Goal: Find specific page/section: Find specific page/section

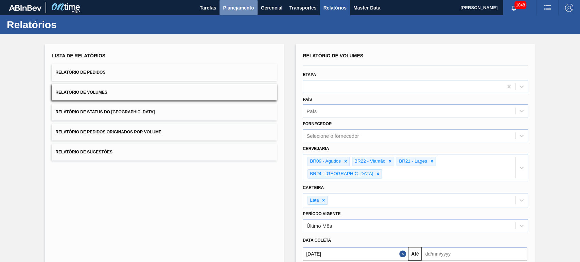
click at [237, 10] on span "Planejamento" at bounding box center [238, 8] width 31 height 8
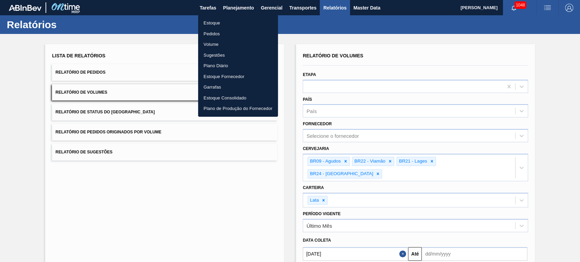
click at [362, 10] on div at bounding box center [290, 131] width 580 height 262
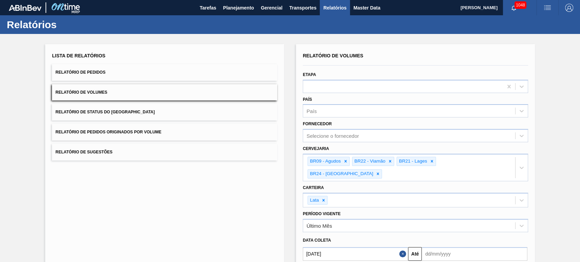
click at [362, 10] on div "Estoque Pedidos Volume Sugestões Plano Diário Estoque Fornecedor Garrafas Estoq…" at bounding box center [290, 131] width 580 height 262
click at [362, 10] on span "Master Data" at bounding box center [367, 8] width 27 height 8
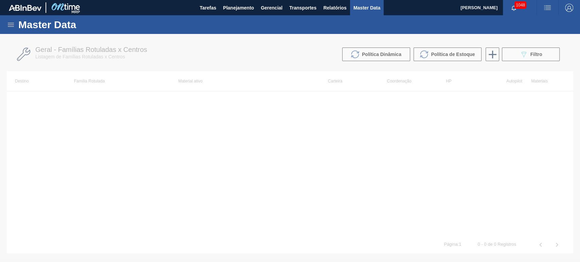
click at [11, 27] on icon at bounding box center [11, 25] width 8 height 8
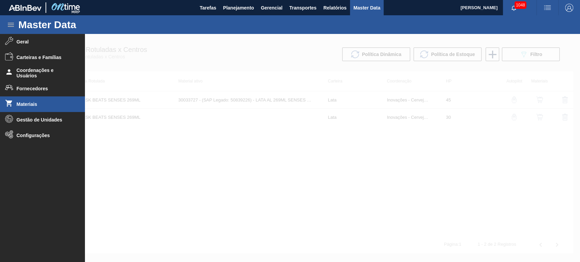
click at [31, 99] on li "Materiais" at bounding box center [42, 105] width 85 height 16
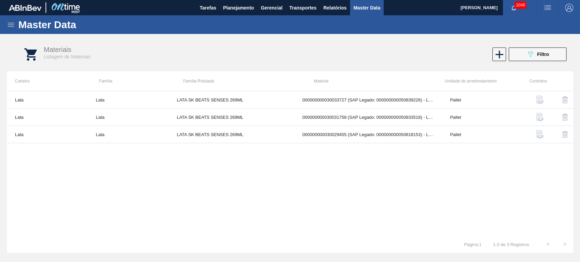
click at [530, 54] on icon "089F7B8B-B2A5-4AFE-B5C0-19BA573D28AC" at bounding box center [531, 54] width 8 height 8
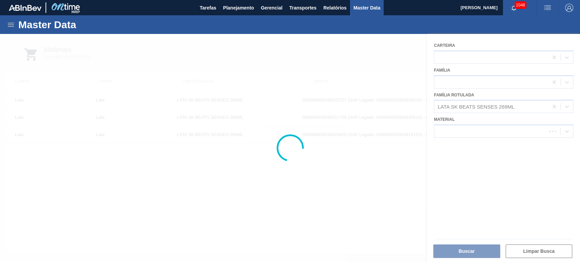
click at [553, 109] on div at bounding box center [290, 148] width 580 height 228
click at [551, 105] on div at bounding box center [290, 148] width 580 height 228
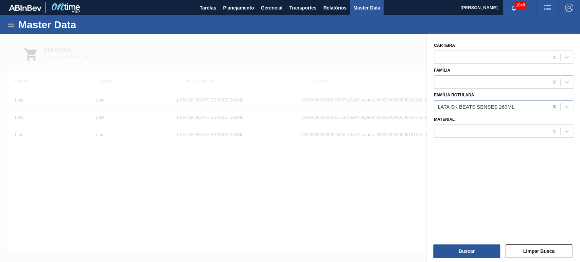
click at [553, 105] on icon at bounding box center [554, 106] width 7 height 7
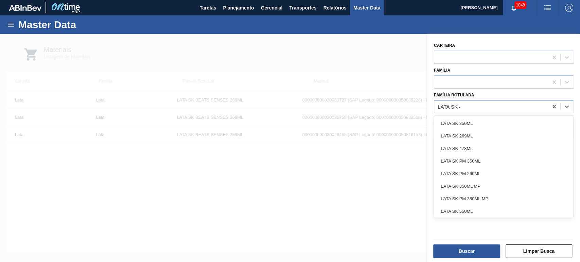
type Rotulada "LATA SK 47"
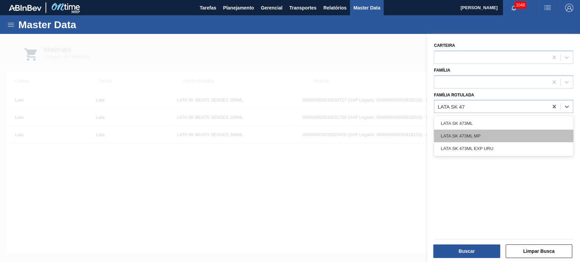
click at [507, 131] on div "LATA SK 473ML MP" at bounding box center [503, 136] width 139 height 13
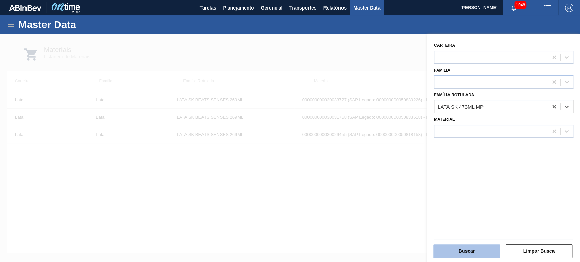
click at [471, 251] on button "Buscar" at bounding box center [466, 252] width 67 height 14
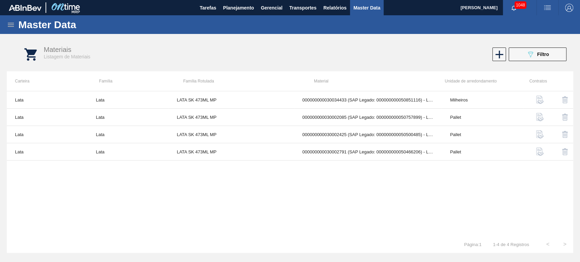
click at [477, 191] on div "Lata Lata LATA SK 473ML MP 000000000030034433 (SAP Legado: 000000000050851116) …" at bounding box center [290, 163] width 567 height 145
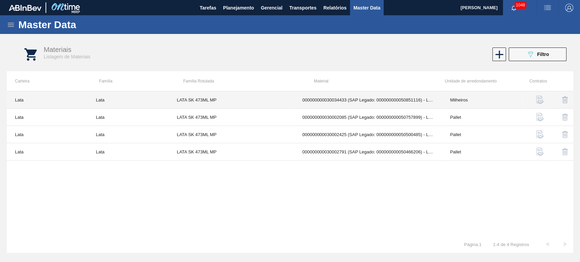
click at [338, 101] on td "000000000030034433 (SAP Legado: 000000000050851116) - LATA 473ML SKOL MP" at bounding box center [368, 99] width 148 height 17
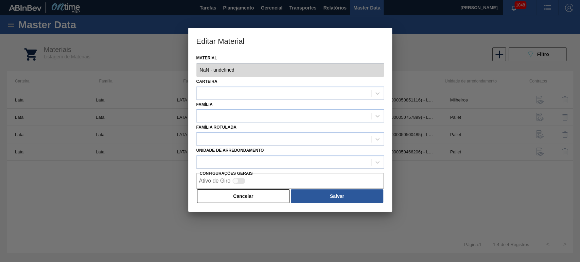
type input "30034433 - 000000000030034433 (SAP Legado: 000000000050851116) - LATA 473ML SKO…"
click at [401, 72] on div "Editar Material Material 30034433 - 000000000030034433 (SAP Legado: 00000000005…" at bounding box center [290, 131] width 580 height 262
click at [181, 77] on div "Editar Material Material 30034433 - 000000000030034433 (SAP Legado: 00000000005…" at bounding box center [290, 131] width 580 height 262
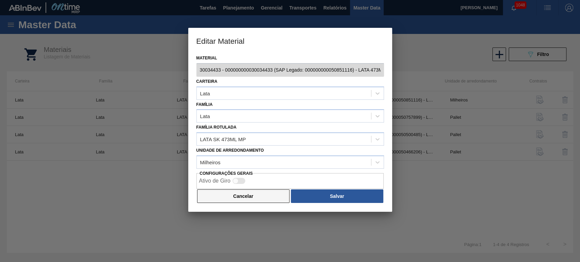
click at [250, 196] on button "Cancelar" at bounding box center [243, 197] width 93 height 14
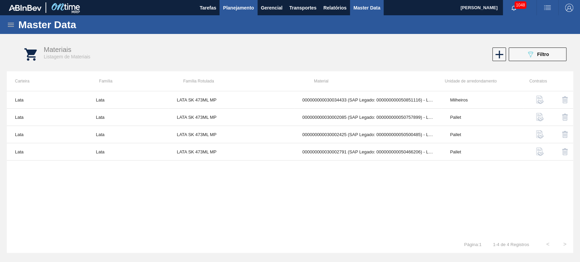
click at [243, 9] on span "Planejamento" at bounding box center [238, 8] width 31 height 8
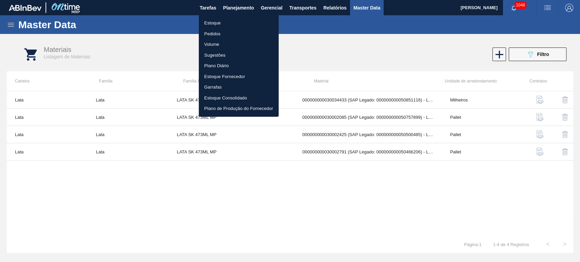
click at [130, 61] on div at bounding box center [290, 131] width 580 height 262
